Goal: Task Accomplishment & Management: Complete application form

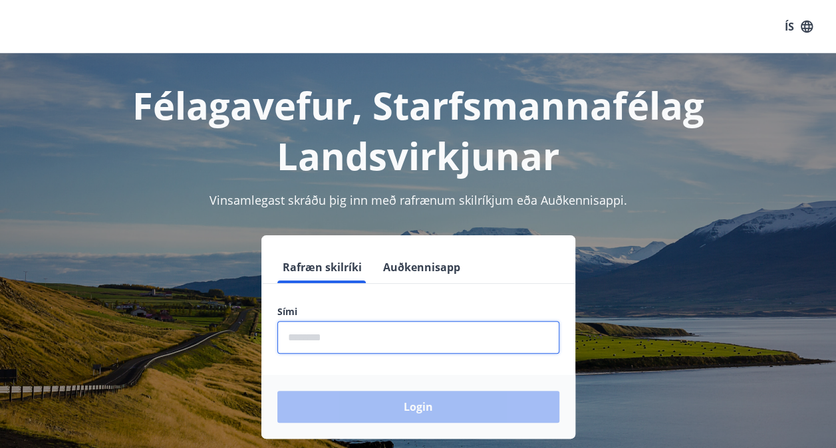
click at [351, 341] on input "phone" at bounding box center [418, 337] width 282 height 33
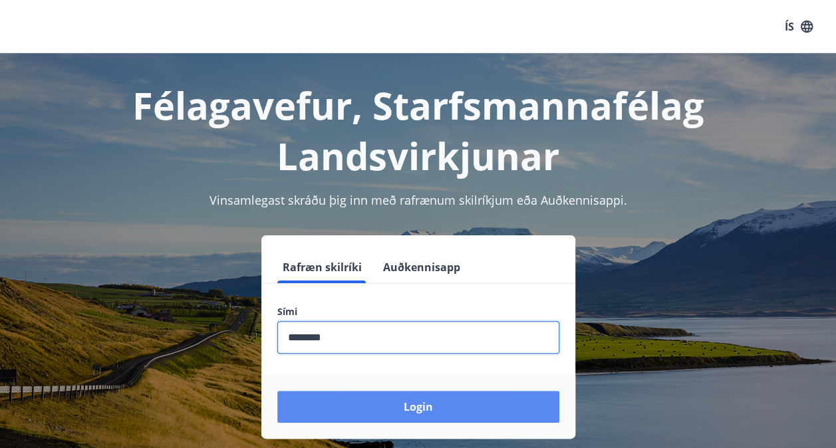
click at [428, 407] on button "Login" at bounding box center [418, 407] width 282 height 32
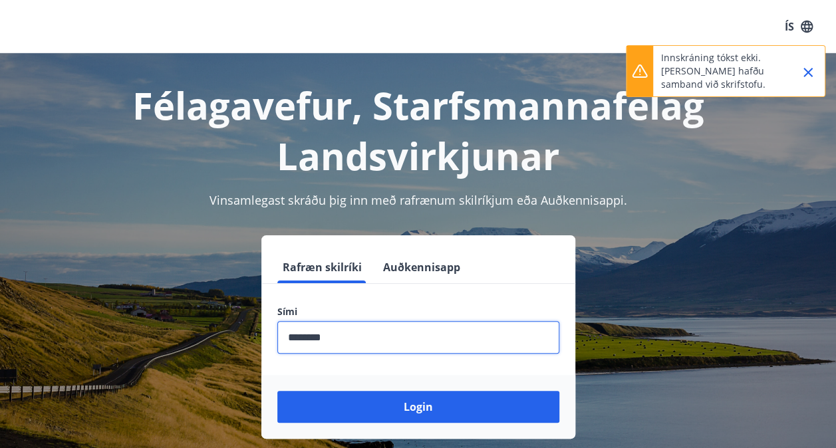
click at [398, 346] on input "phone" at bounding box center [418, 337] width 282 height 33
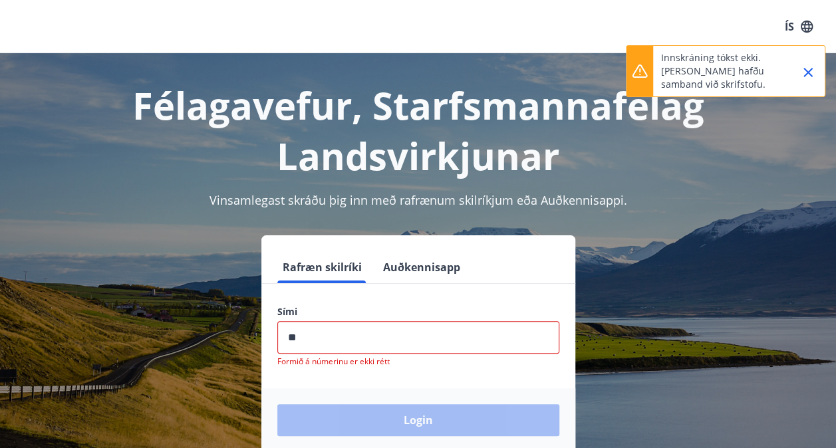
type input "*"
type input "********"
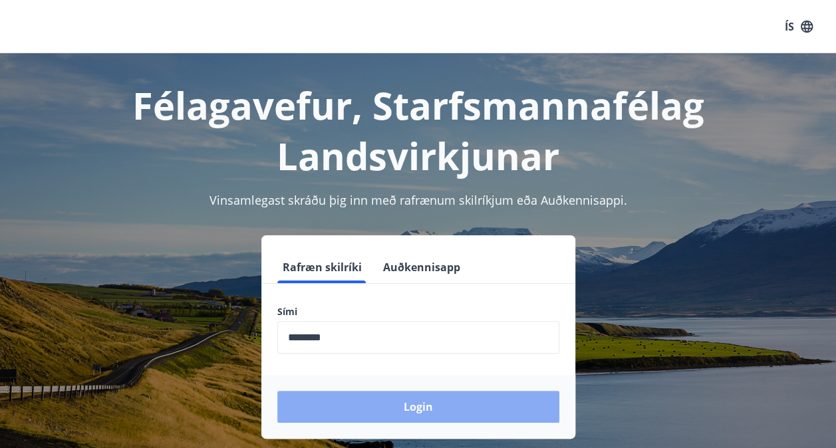
click at [423, 416] on button "Login" at bounding box center [418, 407] width 282 height 32
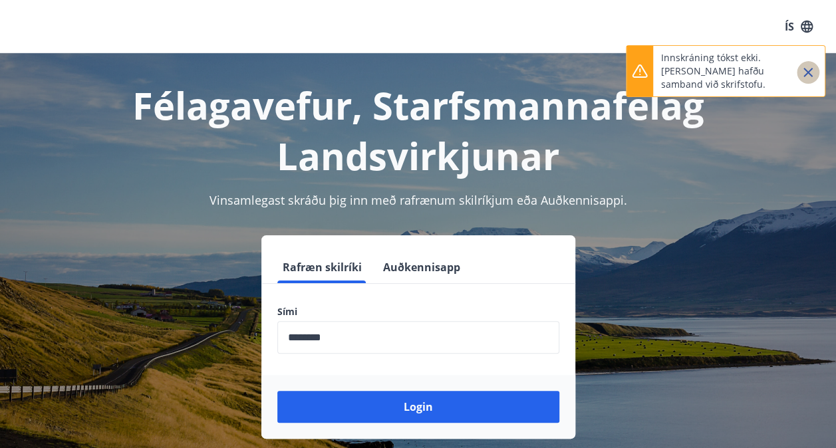
click at [809, 70] on icon "Close" at bounding box center [808, 73] width 16 height 16
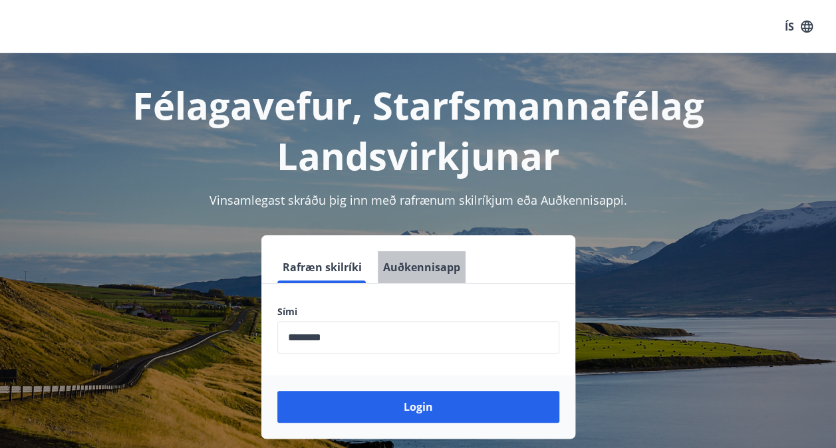
click at [438, 271] on button "Auðkennisapp" at bounding box center [422, 267] width 88 height 32
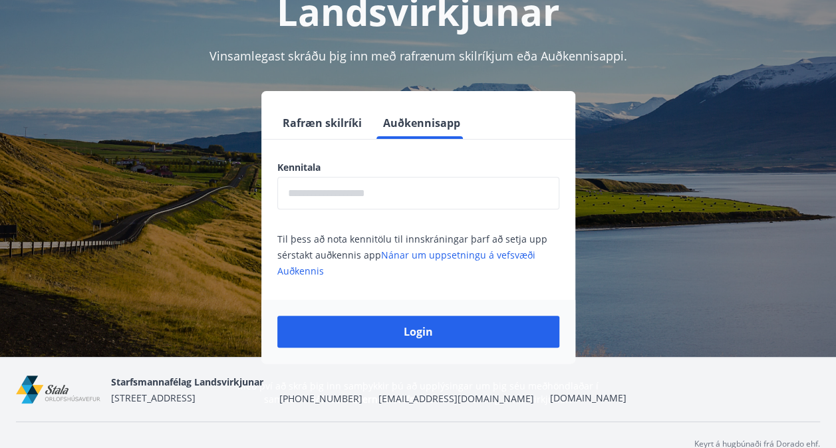
scroll to position [163, 0]
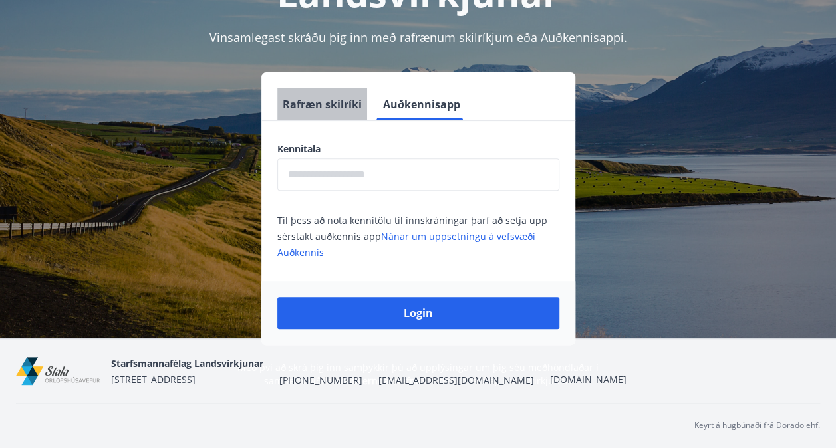
click at [327, 104] on button "Rafræn skilríki" at bounding box center [322, 104] width 90 height 32
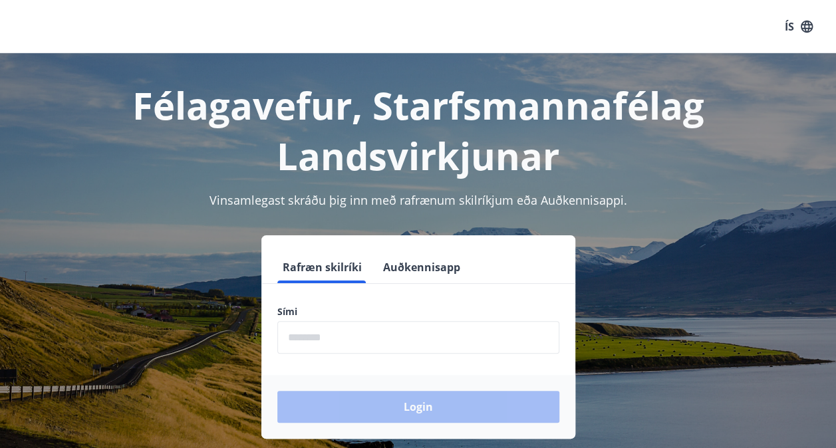
click at [429, 301] on form "Rafræn skilríki Auðkennisapp Sími ​ Login" at bounding box center [418, 345] width 314 height 188
click at [416, 338] on input "phone" at bounding box center [418, 337] width 282 height 33
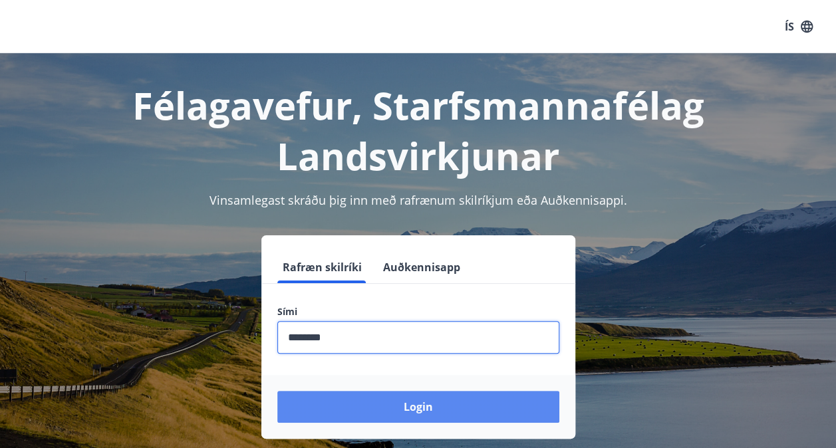
type input "********"
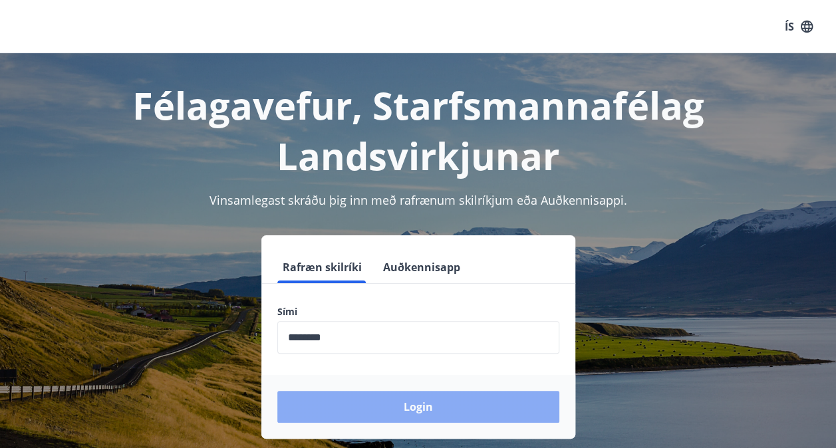
click at [415, 405] on button "Login" at bounding box center [418, 407] width 282 height 32
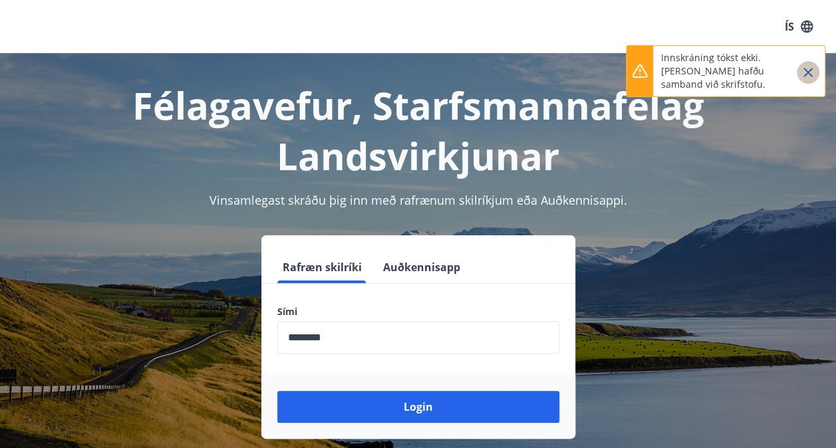
click at [811, 72] on icon "Close" at bounding box center [808, 73] width 16 height 16
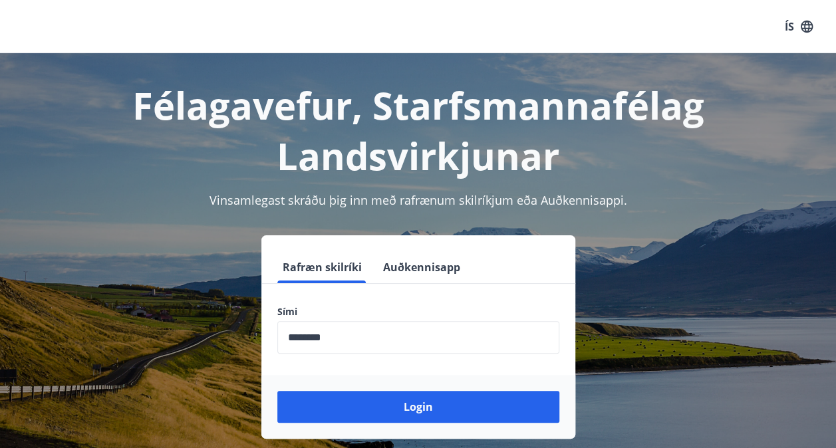
click at [750, 310] on div "Rafræn skilríki Auðkennisapp Sími ​ Login" at bounding box center [418, 337] width 804 height 204
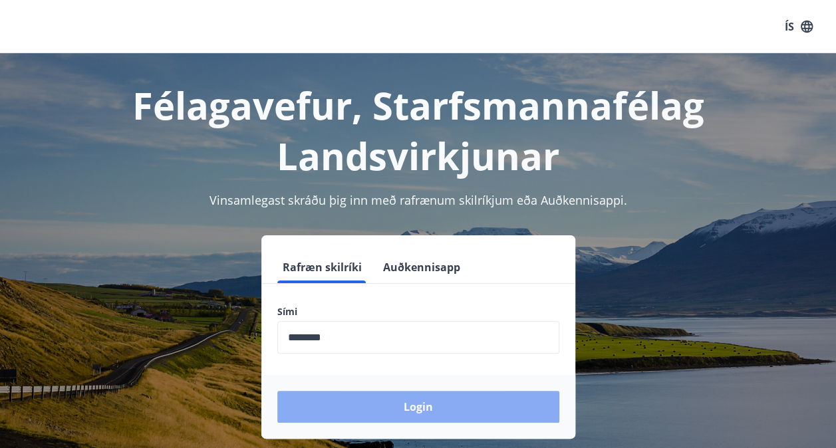
click at [415, 399] on button "Login" at bounding box center [418, 407] width 282 height 32
